Goal: Check status

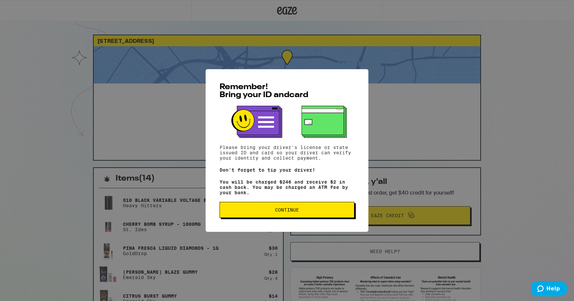
click at [306, 208] on button "Continue" at bounding box center [287, 210] width 135 height 16
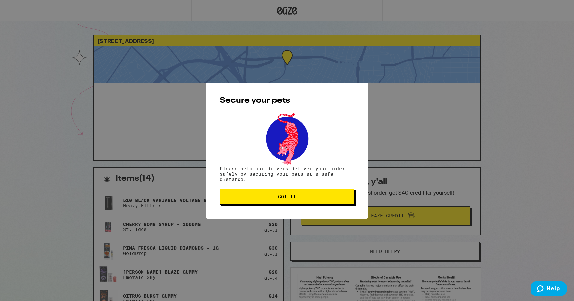
click at [305, 194] on button "Got it" at bounding box center [287, 196] width 135 height 16
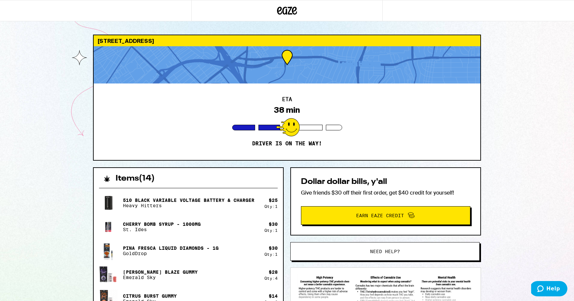
click at [470, 98] on div "ETA 38 min Driver is on the way!" at bounding box center [287, 121] width 387 height 76
click at [508, 102] on div "5800 Bristol Pkwy Culver City 90230 ETA 38 min Driver is on the way! Items ( 14…" at bounding box center [287, 277] width 574 height 554
click at [384, 72] on div at bounding box center [287, 64] width 387 height 37
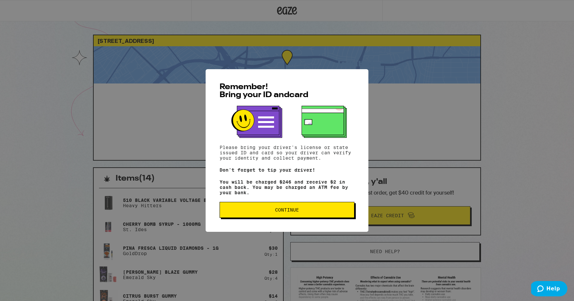
click at [287, 218] on button "Continue" at bounding box center [287, 210] width 135 height 16
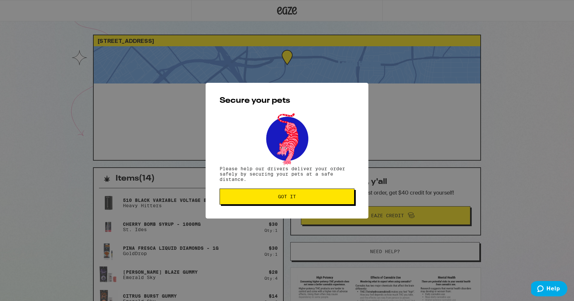
click at [299, 194] on button "Got it" at bounding box center [287, 196] width 135 height 16
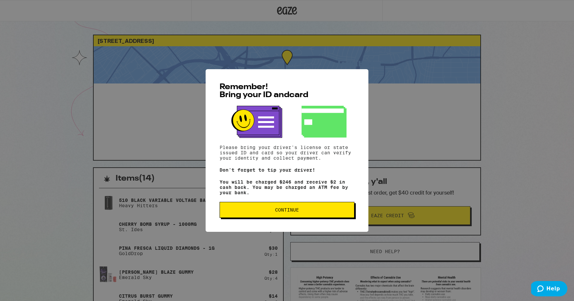
click at [283, 216] on button "Continue" at bounding box center [287, 210] width 135 height 16
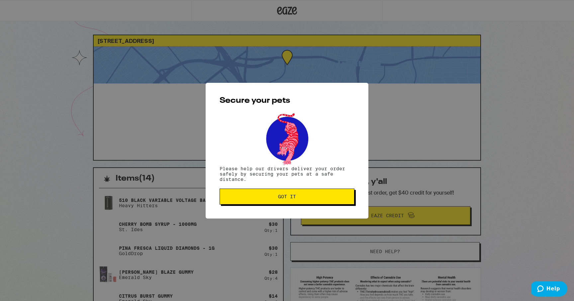
click at [293, 197] on span "Got it" at bounding box center [287, 196] width 18 height 5
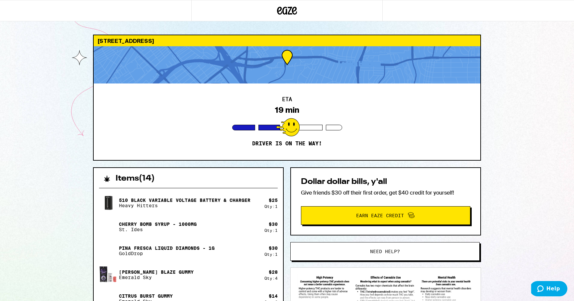
click at [498, 133] on div "5800 Bristol Pkwy Culver City 90230 ETA 19 min Driver is on the way! Items ( 14…" at bounding box center [287, 277] width 574 height 554
click at [526, 107] on div "5800 Bristol Pkwy Culver City 90230 ETA 10 min Driver is on the way! Items ( 14…" at bounding box center [287, 277] width 574 height 554
click at [505, 80] on div "5800 Bristol Pkwy Culver City 90230 ETA 8 min Driver is on the way! Items ( 14 …" at bounding box center [287, 277] width 574 height 554
click at [291, 61] on div at bounding box center [287, 64] width 387 height 37
